Goal: Navigation & Orientation: Find specific page/section

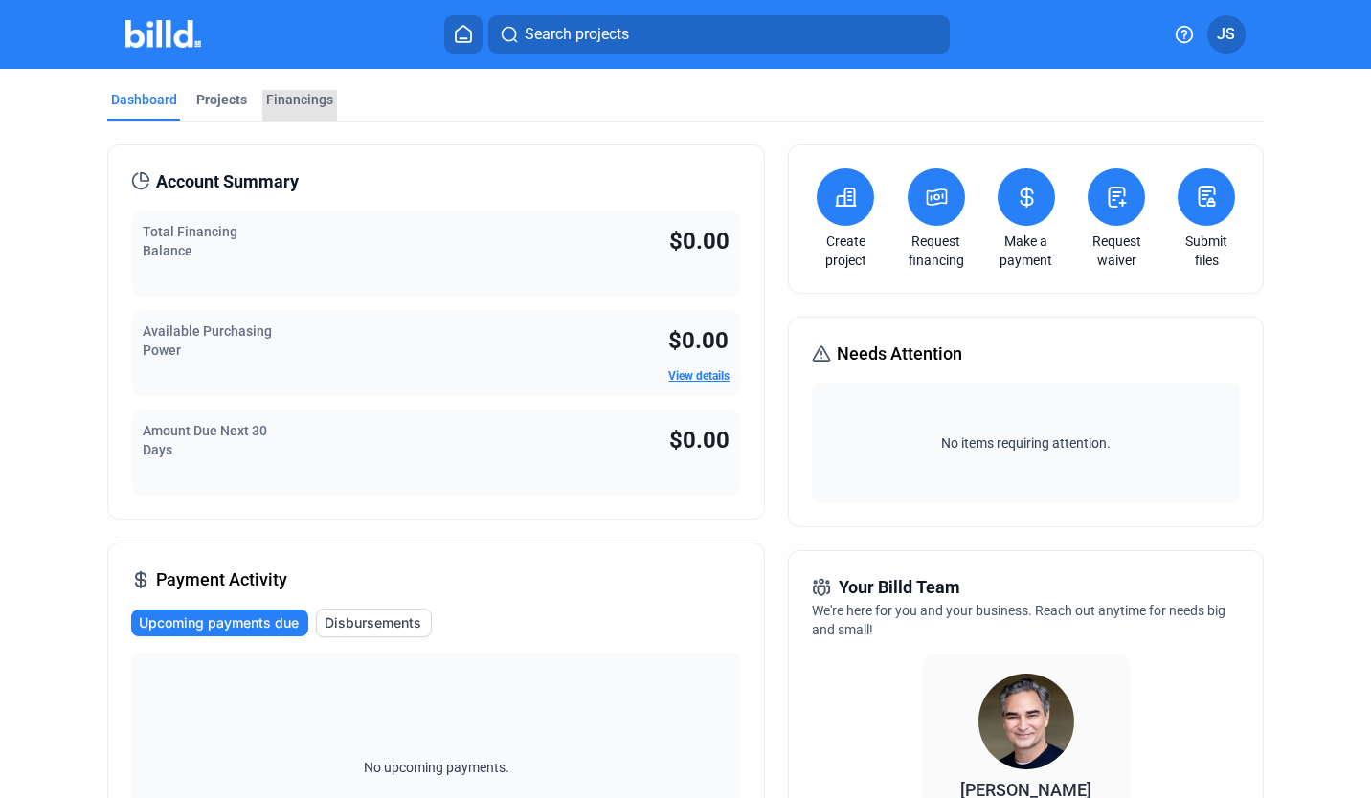
click at [324, 104] on div "Financings" at bounding box center [299, 99] width 67 height 19
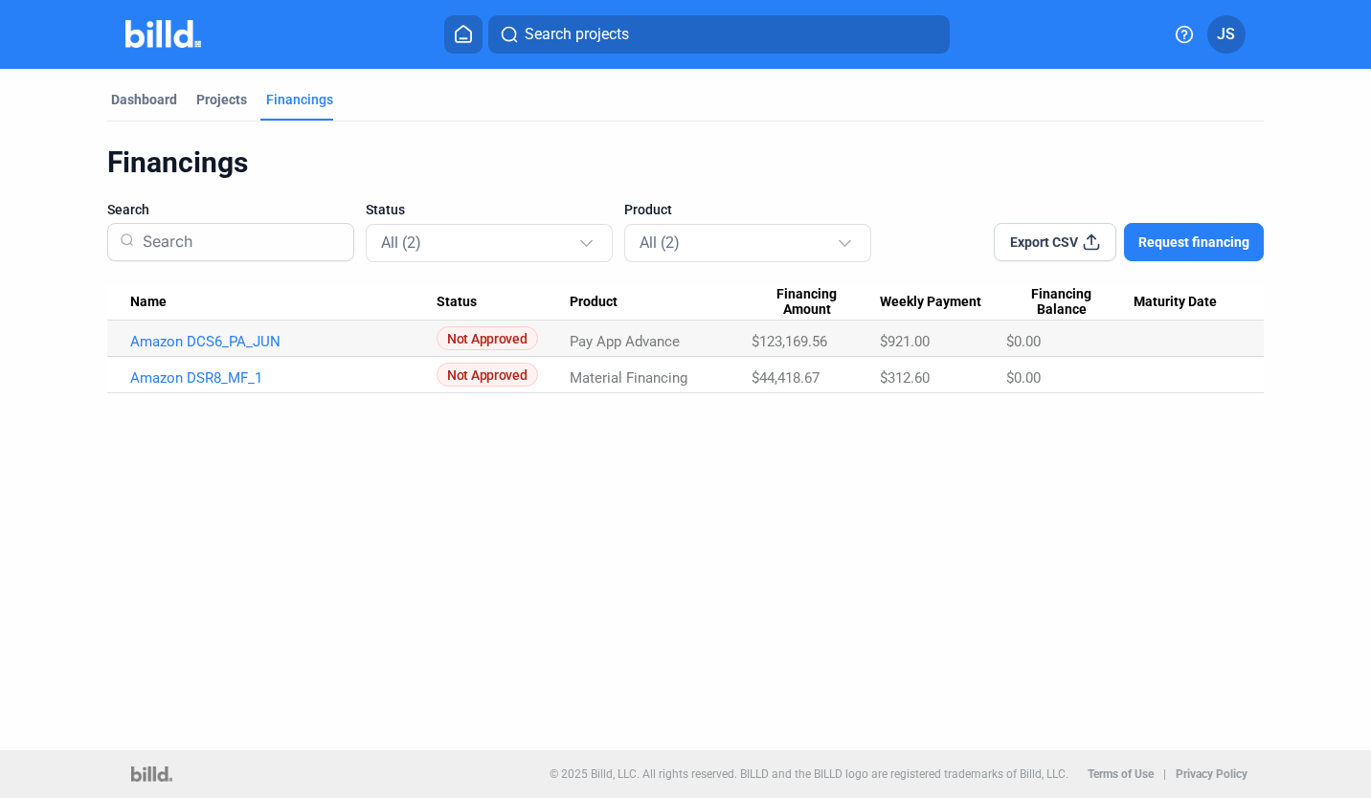
click at [245, 350] on link "Amazon DSR8_MF_1" at bounding box center [283, 341] width 307 height 17
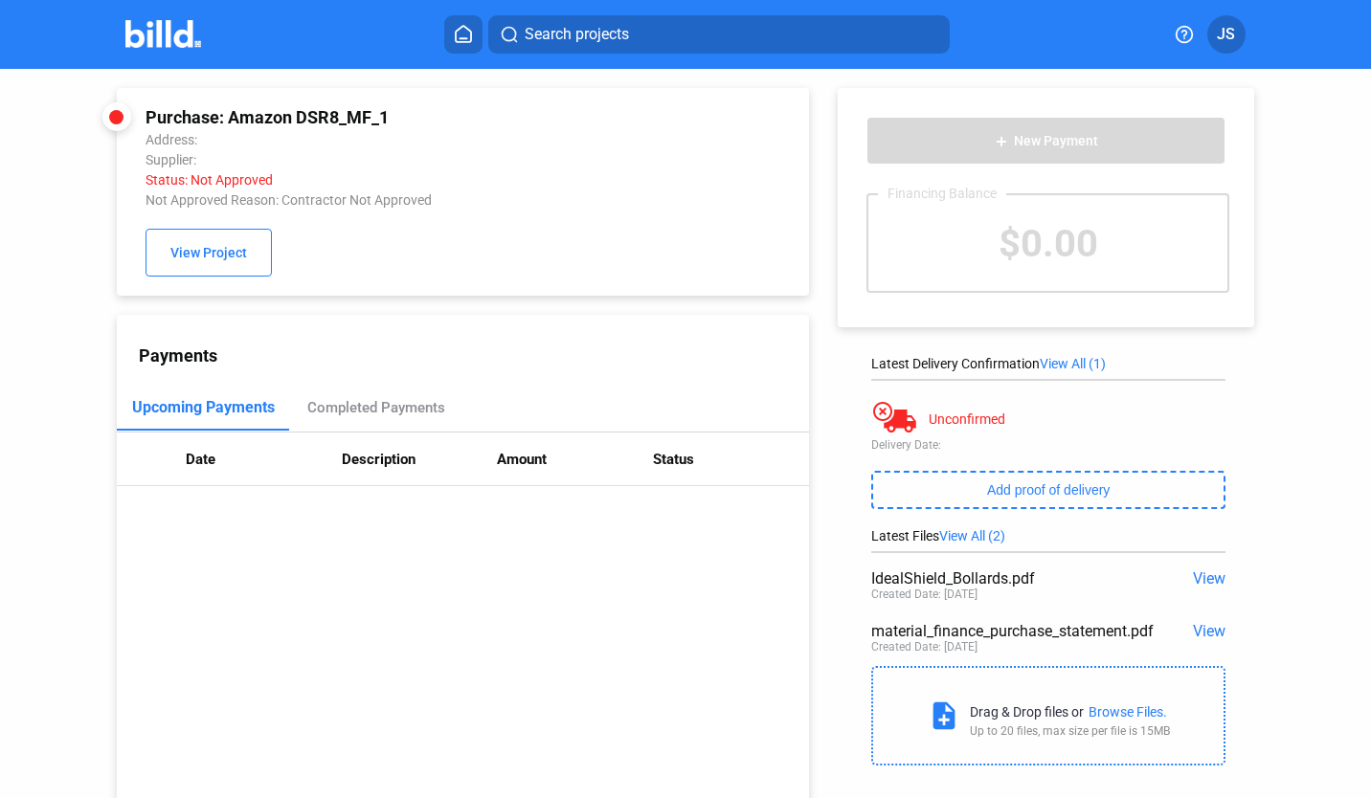
click at [457, 35] on icon at bounding box center [463, 34] width 15 height 16
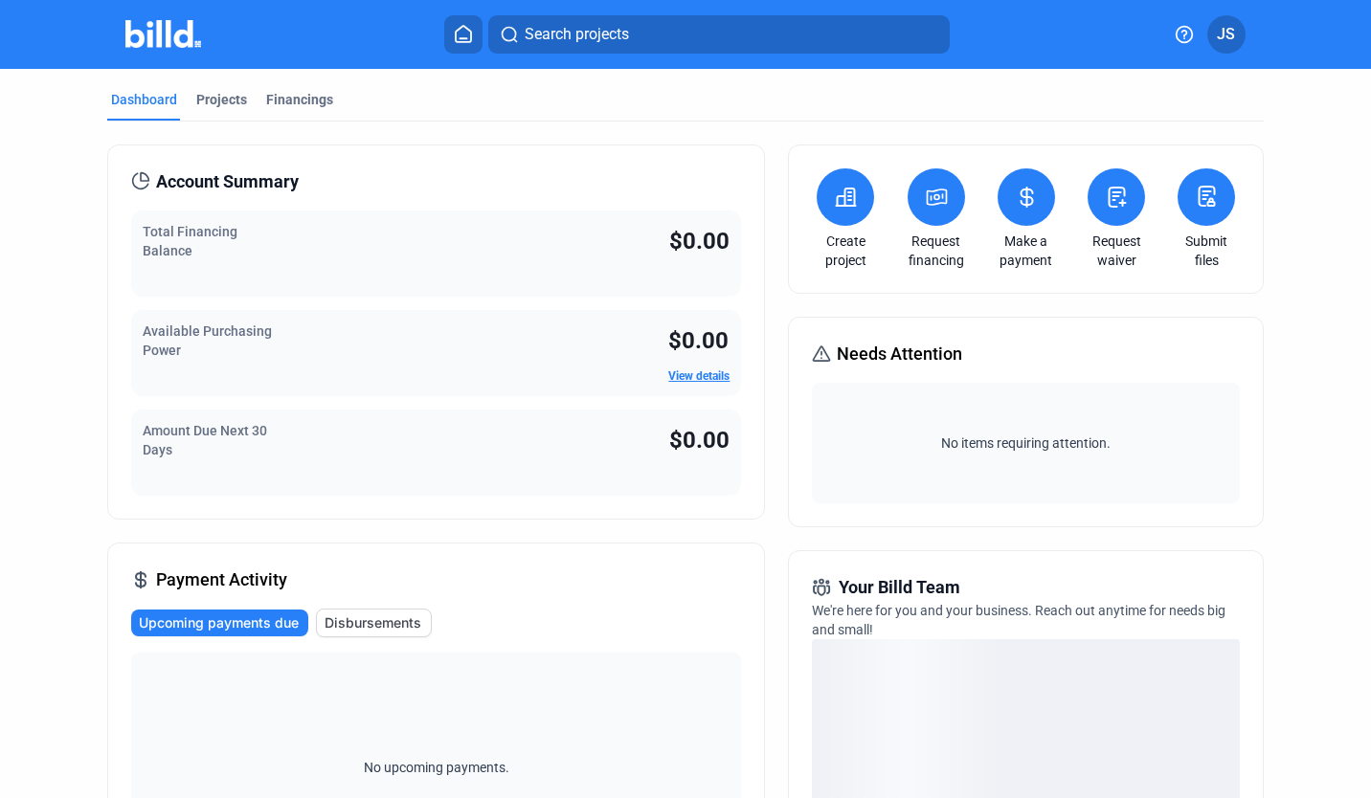
click at [298, 105] on div "Financings" at bounding box center [299, 99] width 67 height 19
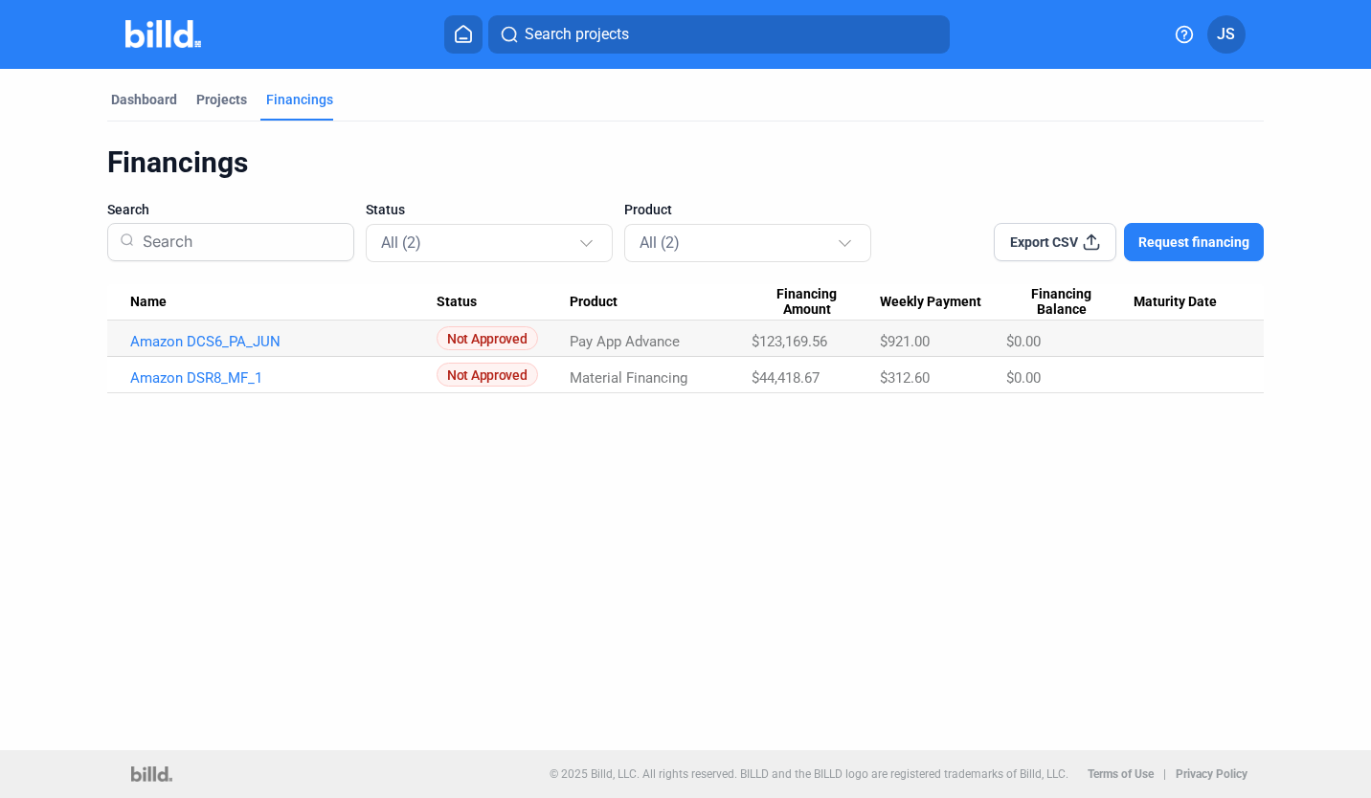
click at [217, 106] on div "Projects" at bounding box center [221, 99] width 51 height 19
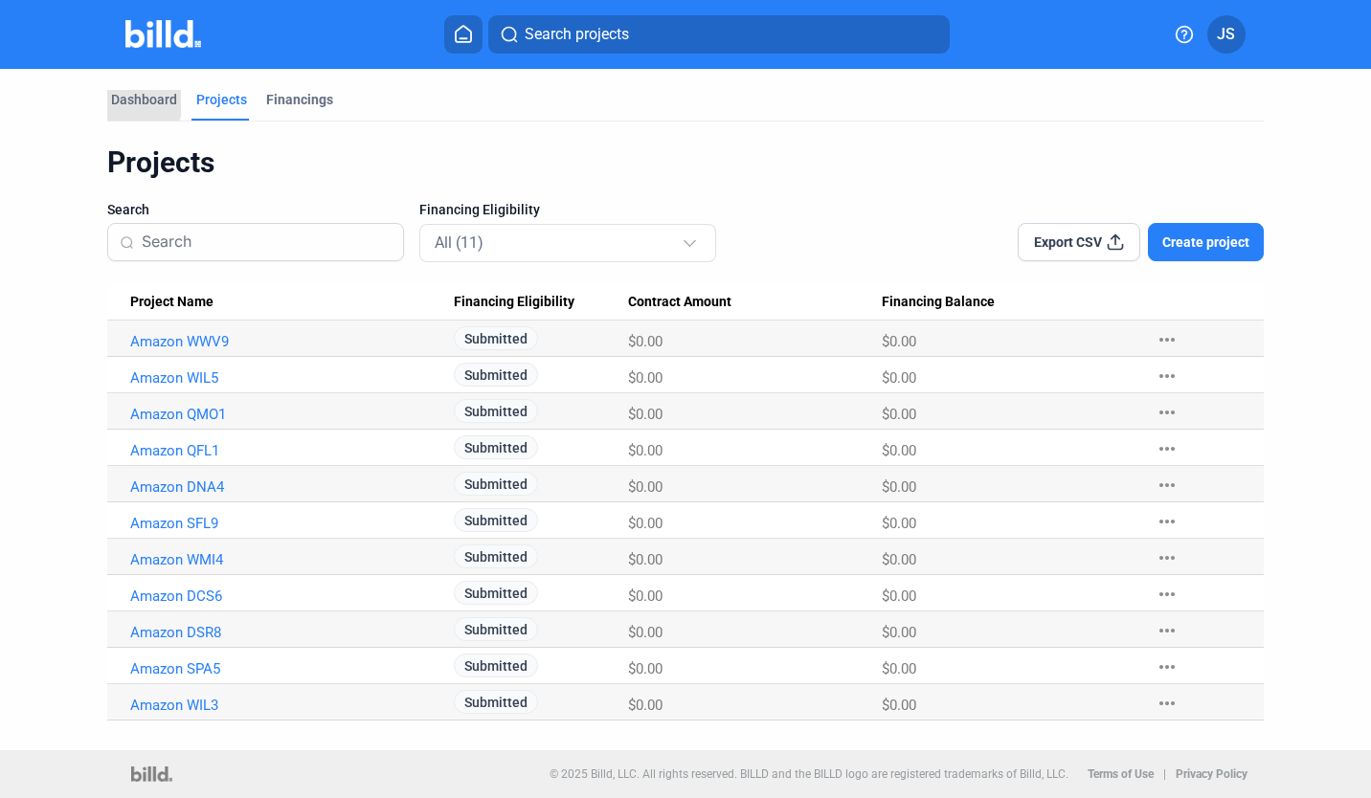
click at [115, 97] on div "Dashboard" at bounding box center [144, 99] width 66 height 19
